Goal: Task Accomplishment & Management: Manage account settings

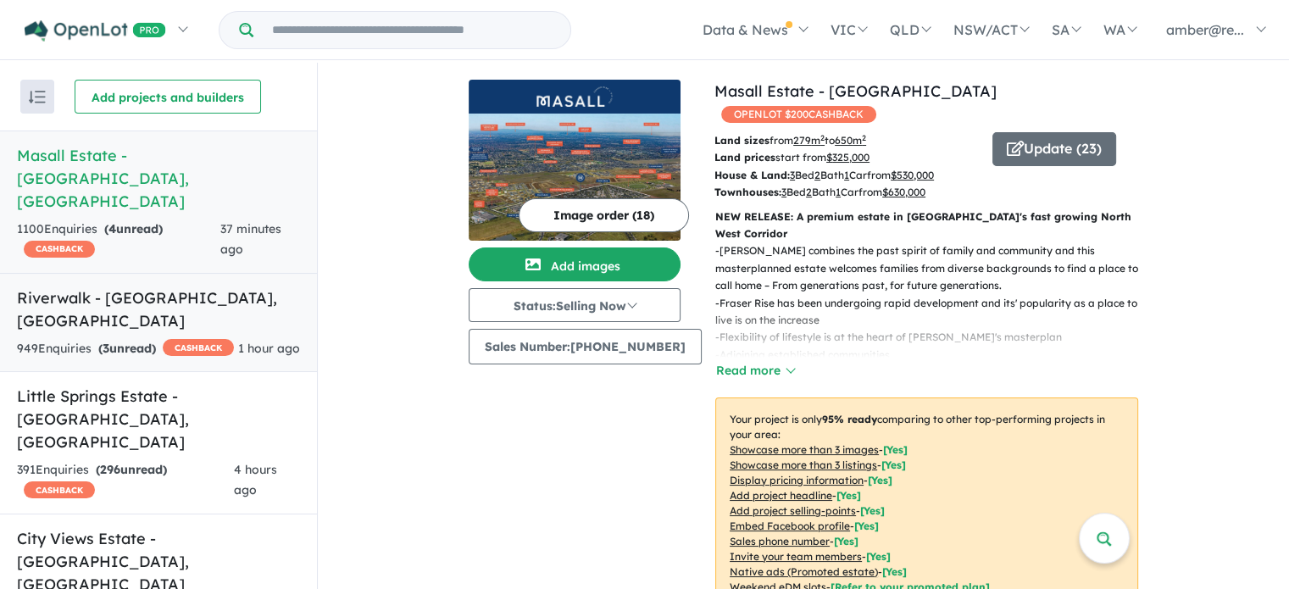
click at [166, 339] on div "949 Enquir ies ( 3 unread) CASHBACK" at bounding box center [125, 349] width 217 height 20
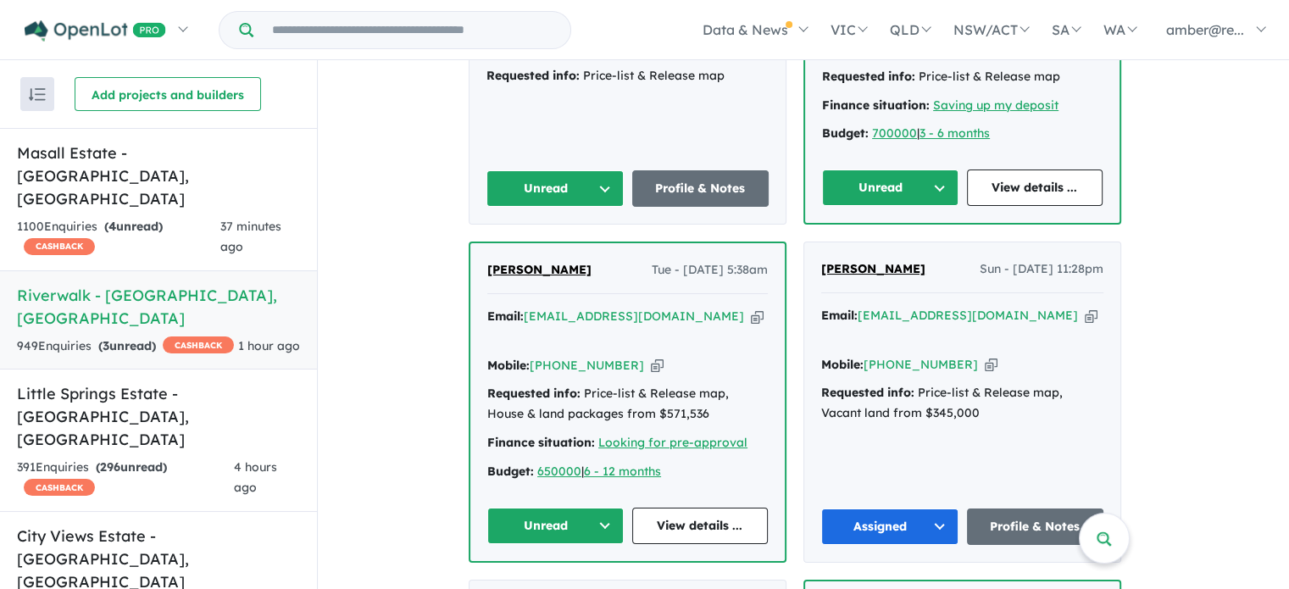
scroll to position [913, 0]
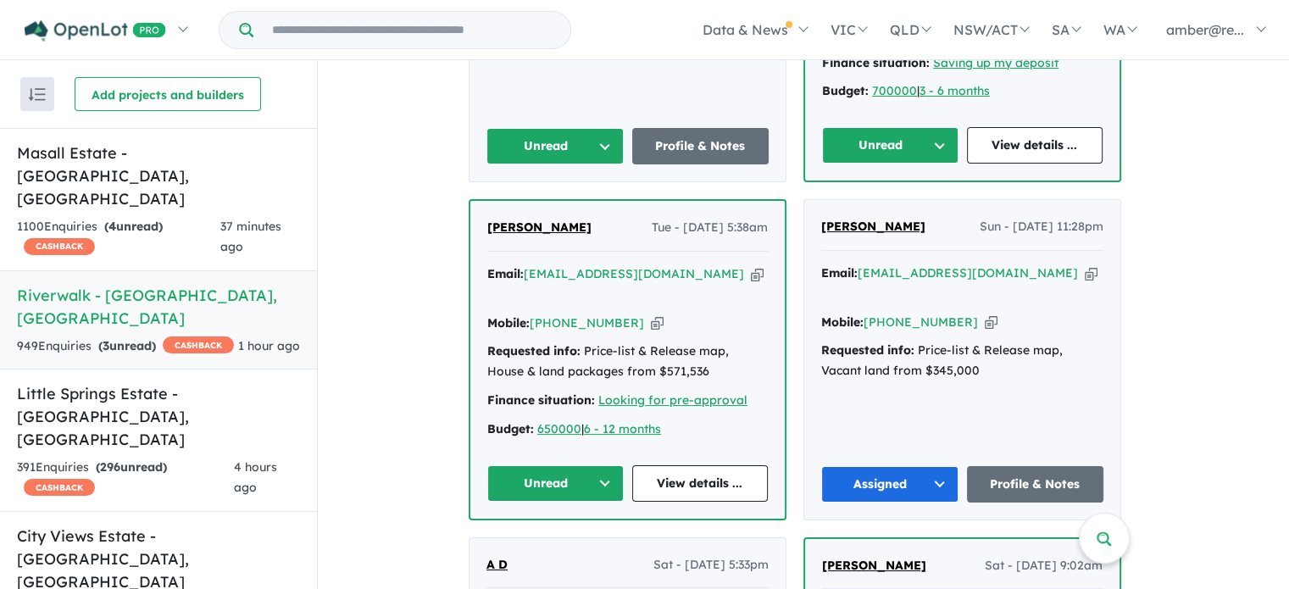
click at [751, 265] on icon "button" at bounding box center [757, 274] width 13 height 18
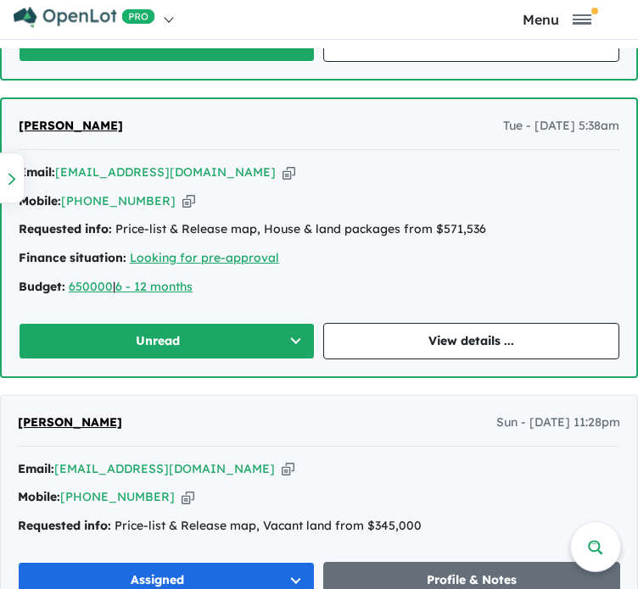
scroll to position [1765, 0]
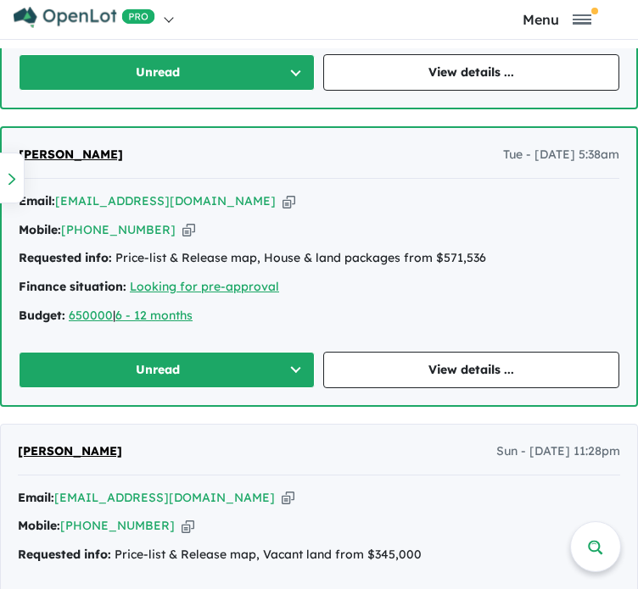
click at [282, 195] on icon "button" at bounding box center [288, 201] width 13 height 18
click at [182, 226] on icon "button" at bounding box center [188, 230] width 13 height 18
click at [415, 366] on link "View details ..." at bounding box center [471, 370] width 296 height 36
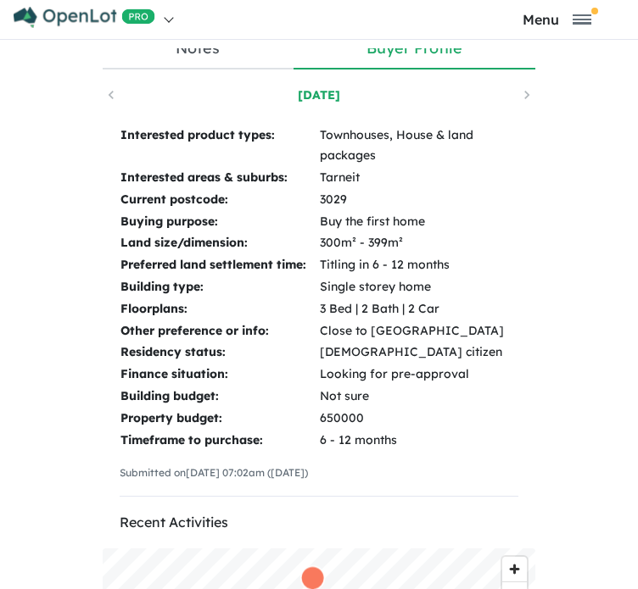
scroll to position [315, 0]
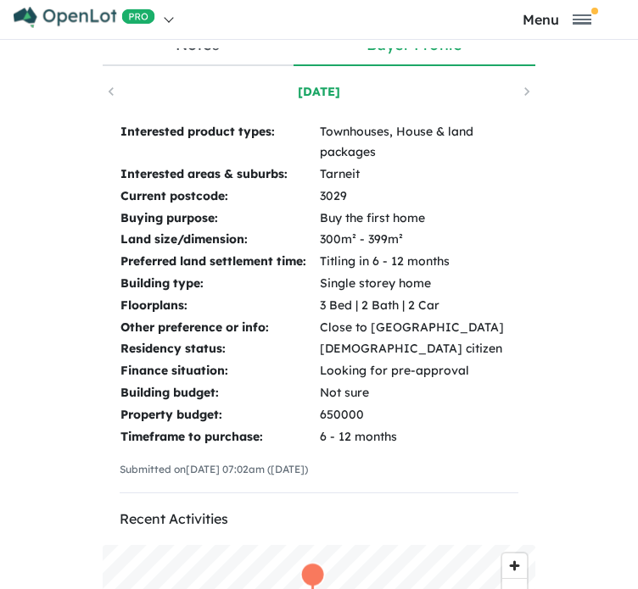
click at [103, 88] on div "[DATE]" at bounding box center [319, 91] width 432 height 25
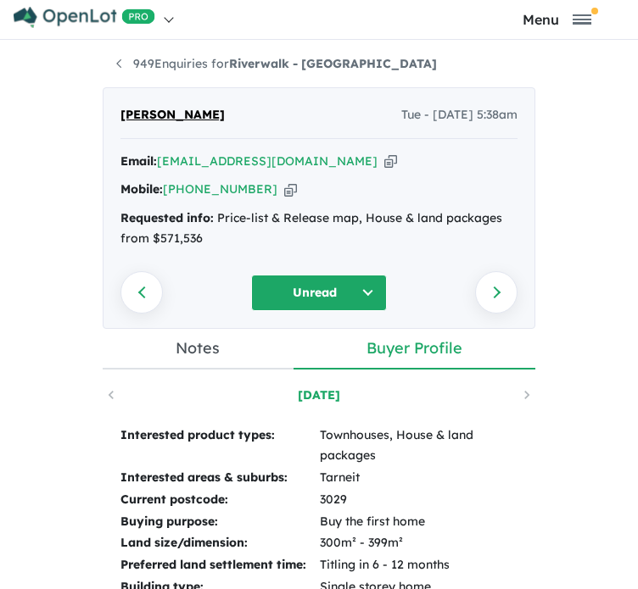
scroll to position [0, 0]
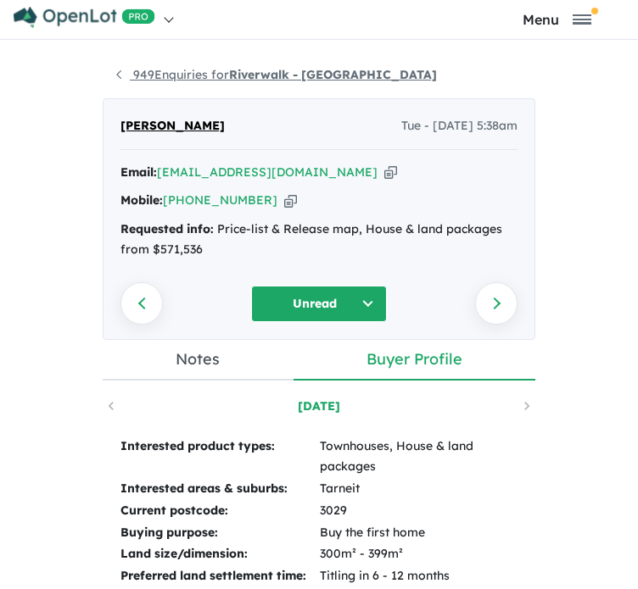
click at [119, 75] on link "949 Enquiries for Riverwalk - Werribee" at bounding box center [276, 74] width 320 height 15
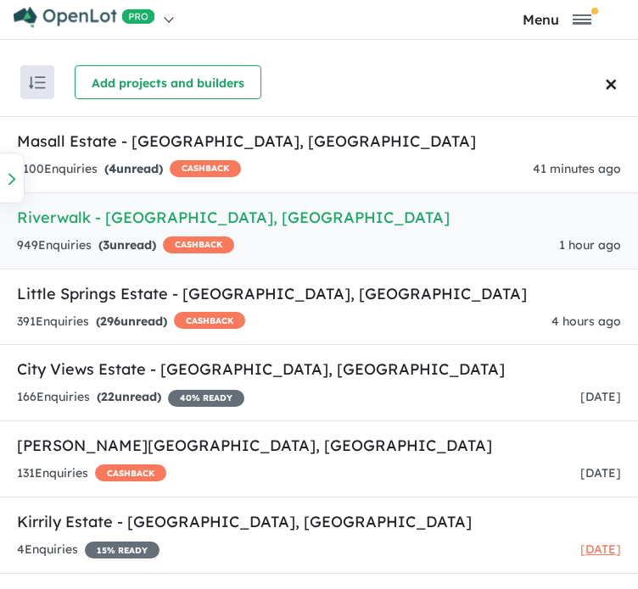
click at [234, 236] on div "949 Enquir ies ( 3 unread) CASHBACK" at bounding box center [125, 246] width 217 height 20
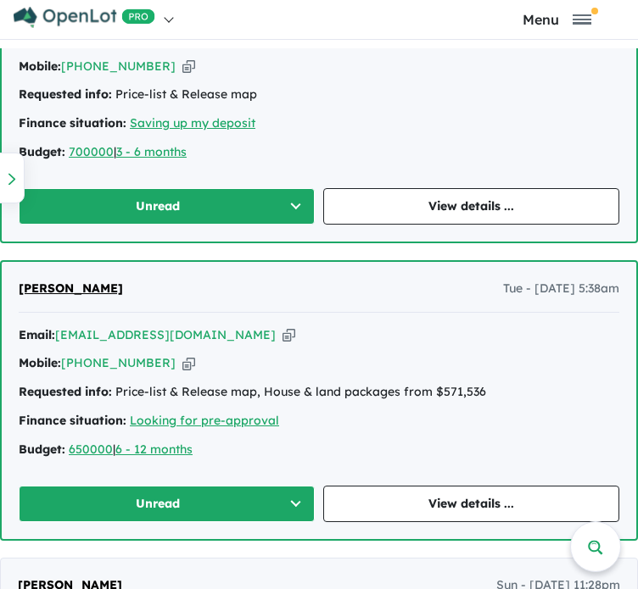
scroll to position [1511, 0]
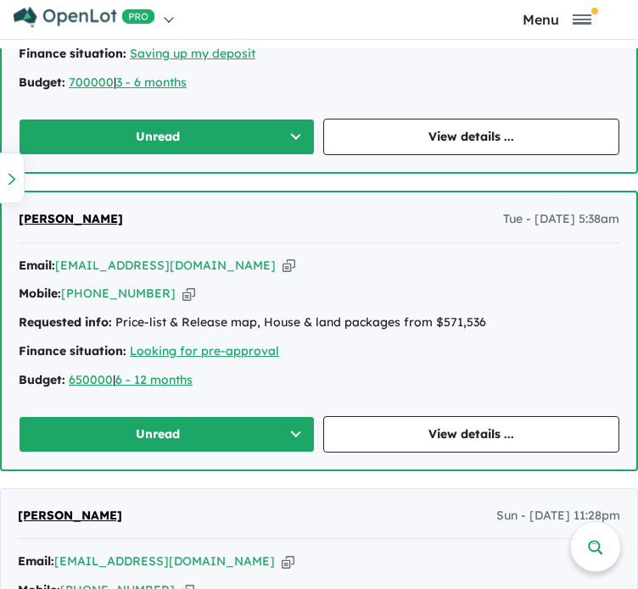
click at [227, 434] on button "Unread" at bounding box center [167, 434] width 296 height 36
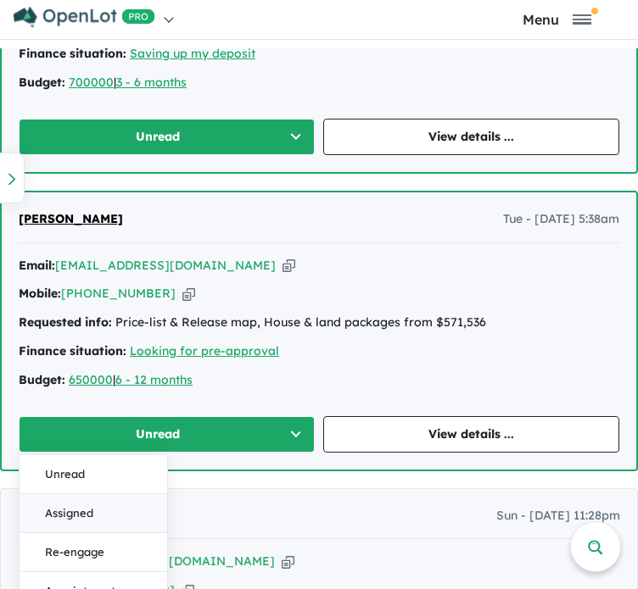
click at [120, 497] on button "Assigned" at bounding box center [93, 512] width 148 height 39
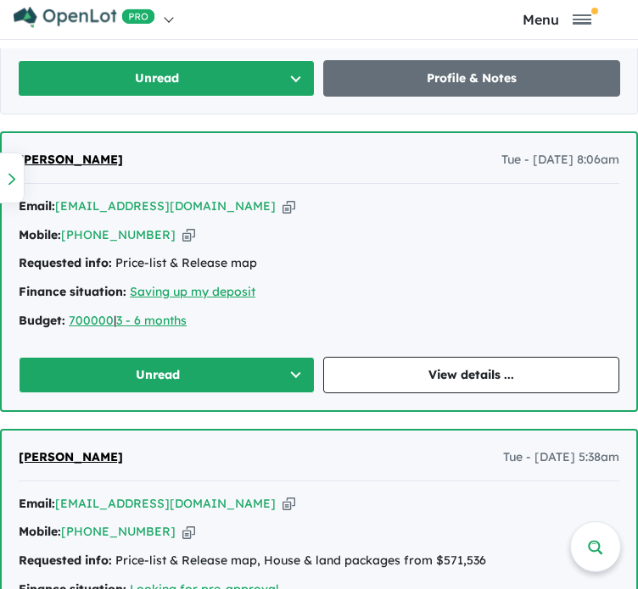
scroll to position [1245, 0]
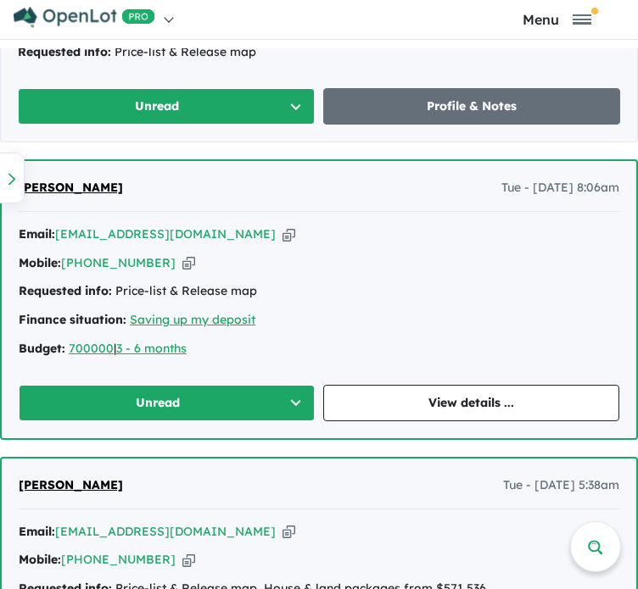
click at [282, 234] on icon "button" at bounding box center [288, 235] width 13 height 18
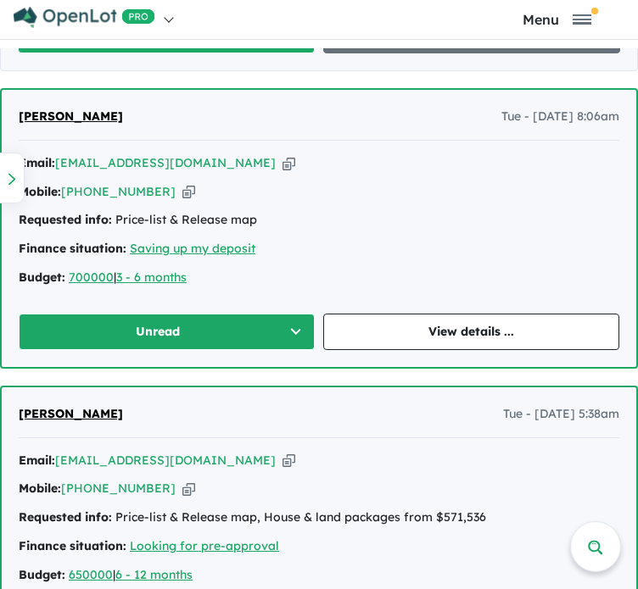
scroll to position [1301, 0]
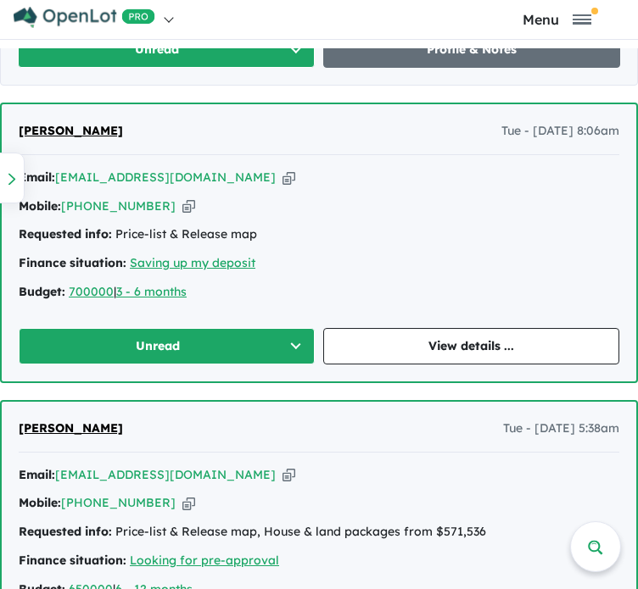
click at [282, 175] on icon "button" at bounding box center [288, 178] width 13 height 18
click at [182, 203] on icon "button" at bounding box center [188, 207] width 13 height 18
click at [485, 347] on link "View details ..." at bounding box center [471, 346] width 296 height 36
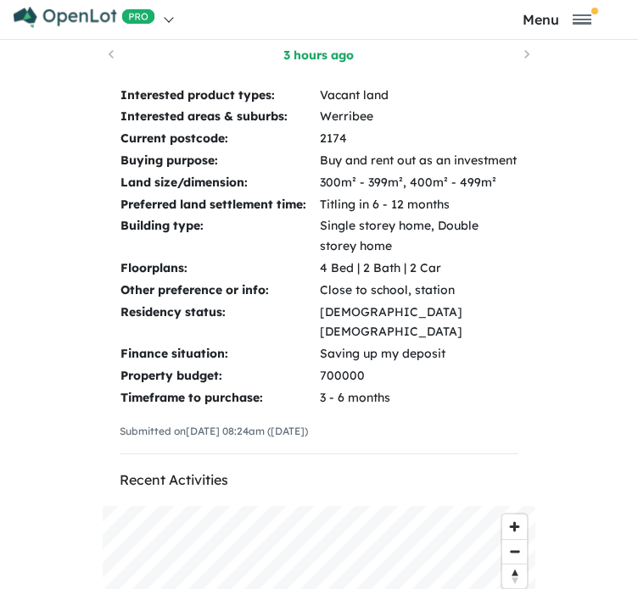
scroll to position [330, 0]
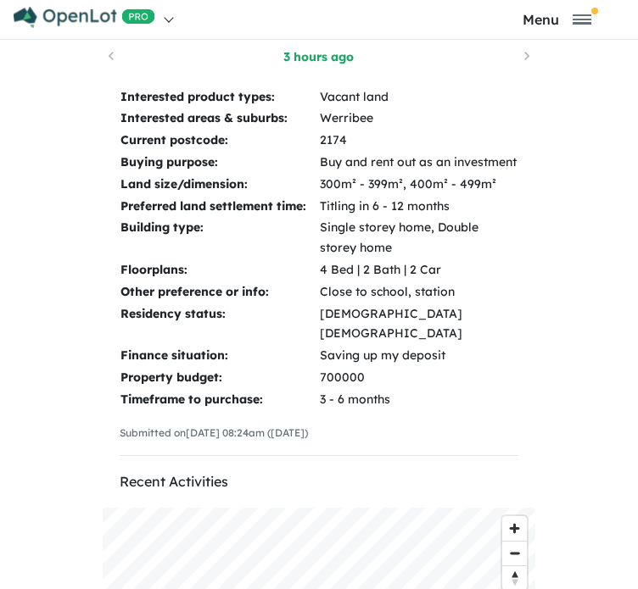
click at [103, 51] on div "3 hours ago" at bounding box center [319, 56] width 432 height 25
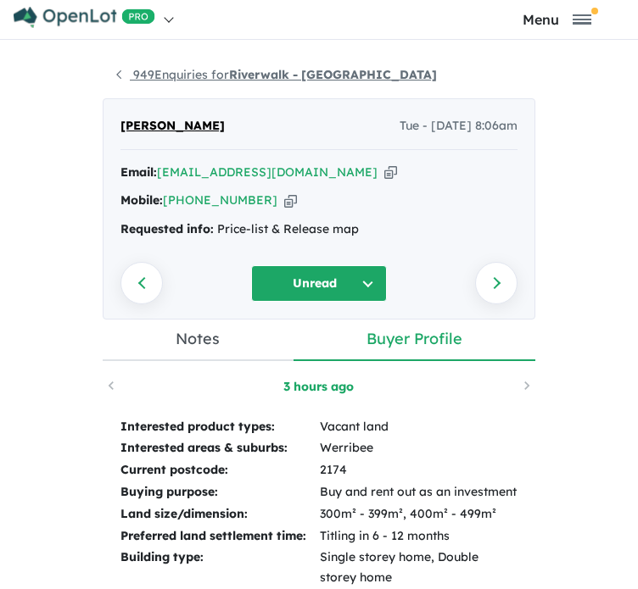
click at [119, 77] on link "949 Enquiries for Riverwalk - Werribee" at bounding box center [276, 74] width 320 height 15
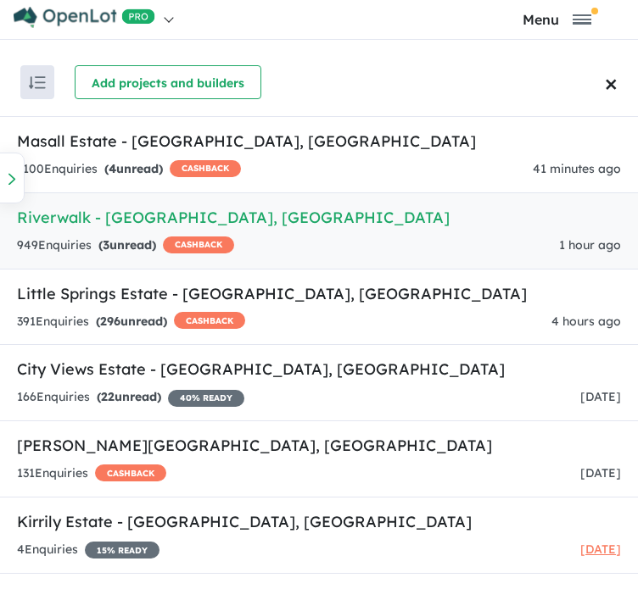
click at [311, 242] on div "949 Enquir ies ( 3 unread) CASHBACK 1 hour ago" at bounding box center [319, 246] width 604 height 20
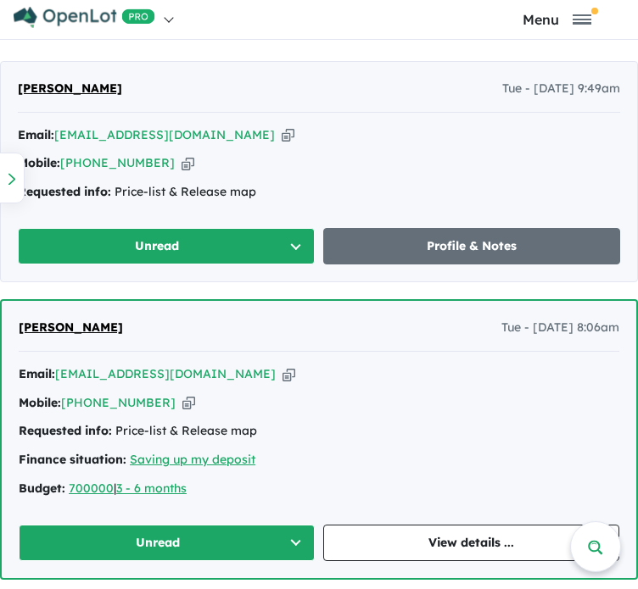
scroll to position [1105, 0]
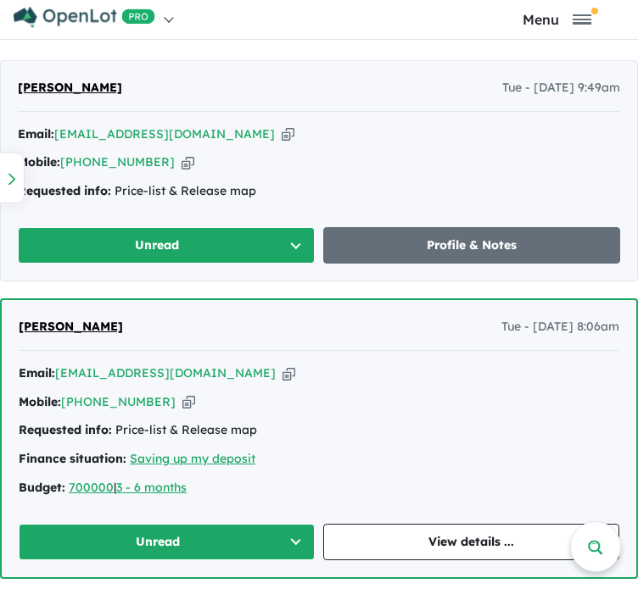
click at [183, 543] on button "Unread" at bounding box center [167, 542] width 296 height 36
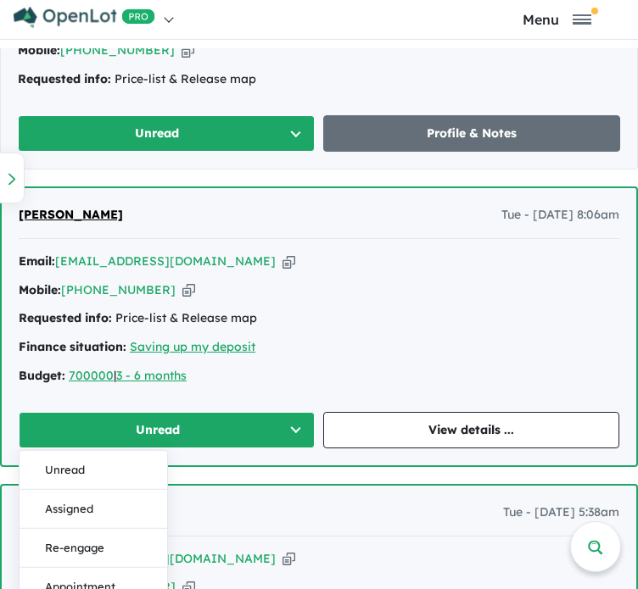
scroll to position [1245, 0]
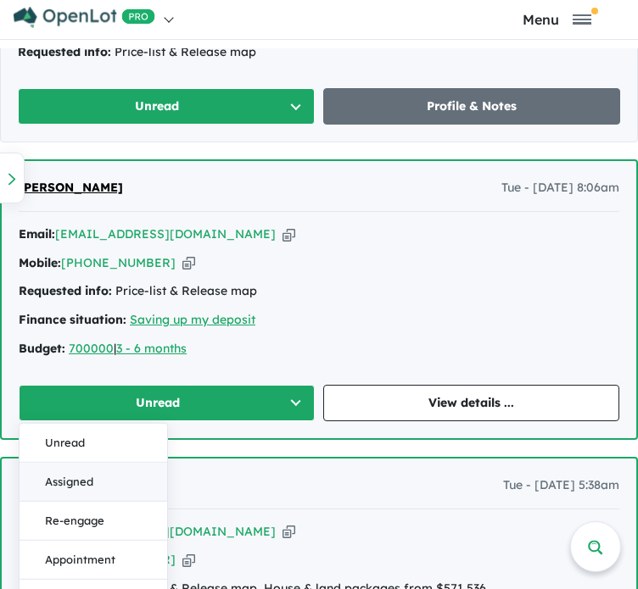
click at [120, 475] on button "Assigned" at bounding box center [93, 482] width 148 height 39
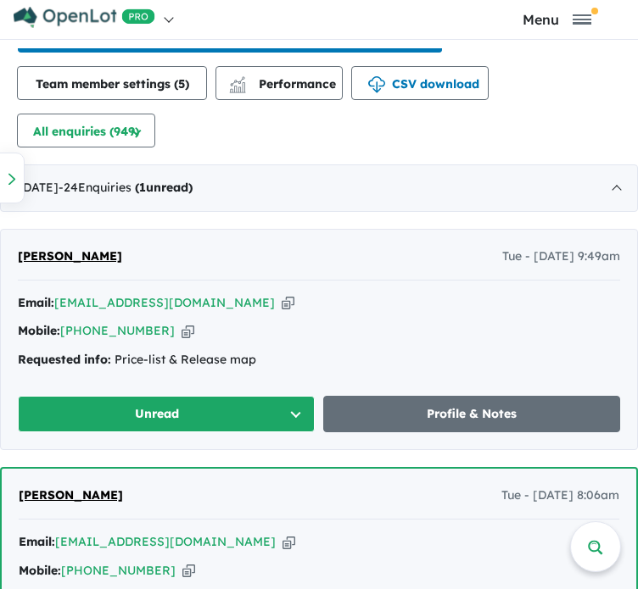
scroll to position [839, 0]
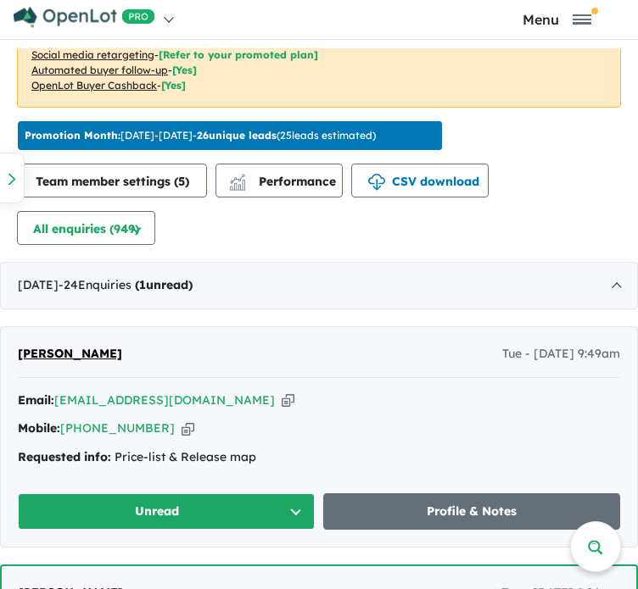
click at [281, 402] on icon "button" at bounding box center [287, 401] width 13 height 18
click at [199, 498] on button "Unread" at bounding box center [166, 511] width 297 height 36
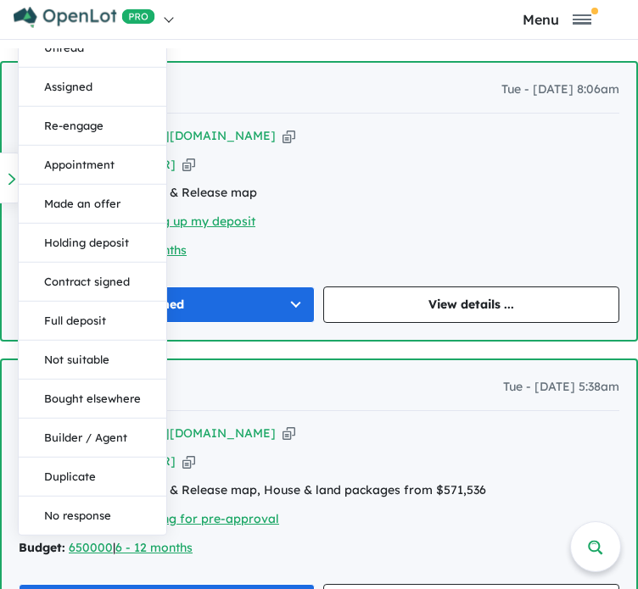
scroll to position [1315, 0]
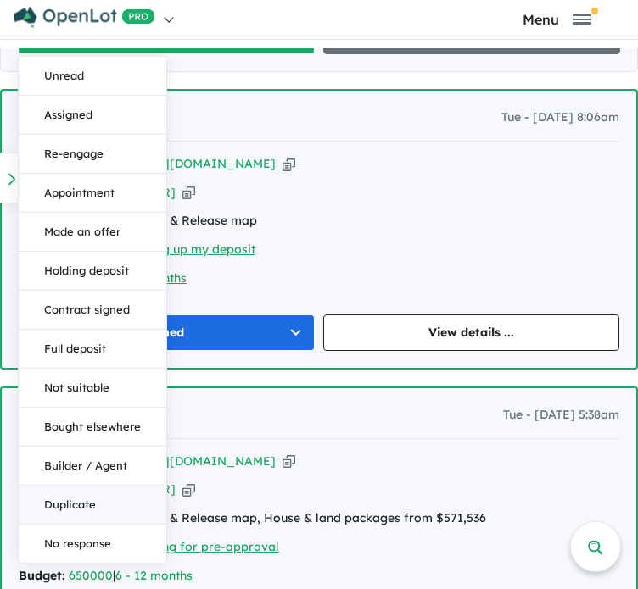
click at [81, 504] on button "Duplicate" at bounding box center [93, 505] width 148 height 39
